Goal: Navigation & Orientation: Find specific page/section

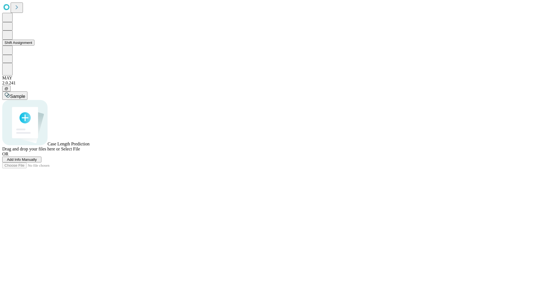
click at [34, 46] on button "Shift Assignment" at bounding box center [18, 43] width 32 height 6
